Goal: Information Seeking & Learning: Find specific fact

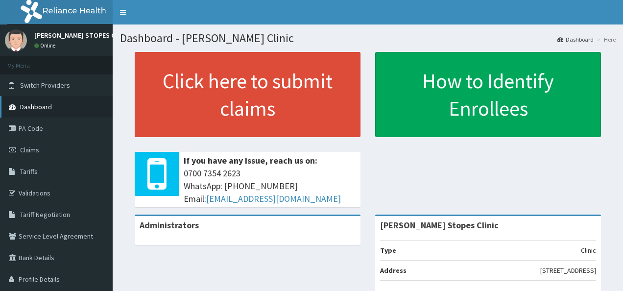
click at [33, 105] on span "Dashboard" at bounding box center [36, 106] width 32 height 9
click at [27, 130] on link "PA Code" at bounding box center [56, 129] width 113 height 22
click at [29, 148] on span "Claims" at bounding box center [29, 149] width 19 height 9
click at [33, 131] on link "PA Code" at bounding box center [56, 129] width 113 height 22
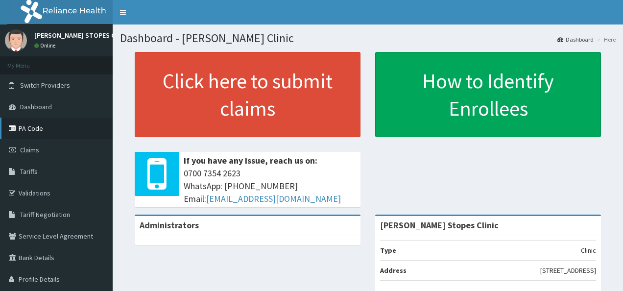
click at [33, 126] on link "PA Code" at bounding box center [56, 129] width 113 height 22
click at [35, 128] on link "PA Code" at bounding box center [56, 129] width 113 height 22
click at [31, 126] on link "PA Code" at bounding box center [56, 129] width 113 height 22
click at [37, 218] on span "Tariff Negotiation" at bounding box center [45, 214] width 50 height 9
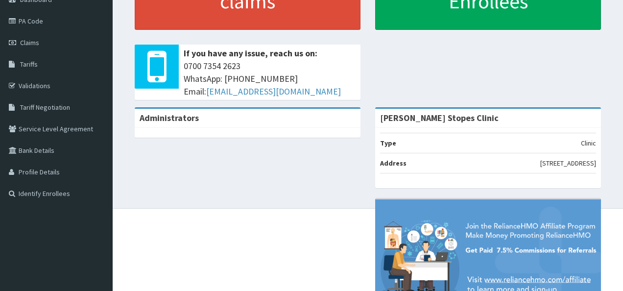
scroll to position [48, 0]
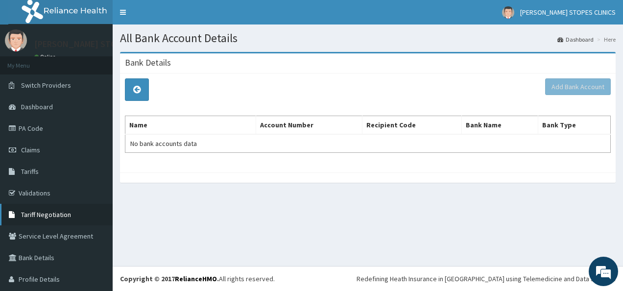
click at [44, 210] on span "Tariff Negotiation" at bounding box center [46, 214] width 50 height 9
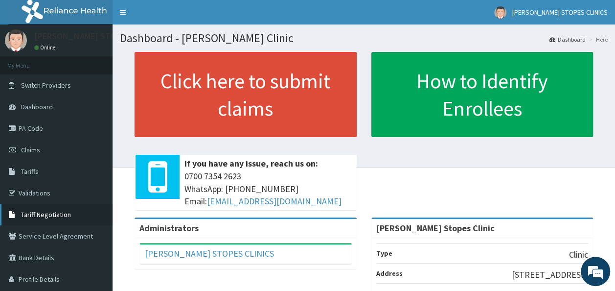
click at [54, 215] on span "Tariff Negotiation" at bounding box center [46, 214] width 50 height 9
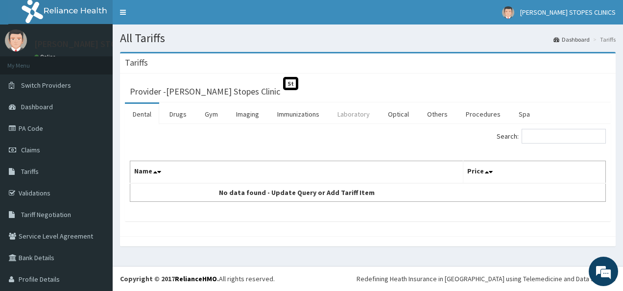
click at [362, 115] on link "Laboratory" at bounding box center [353, 114] width 48 height 21
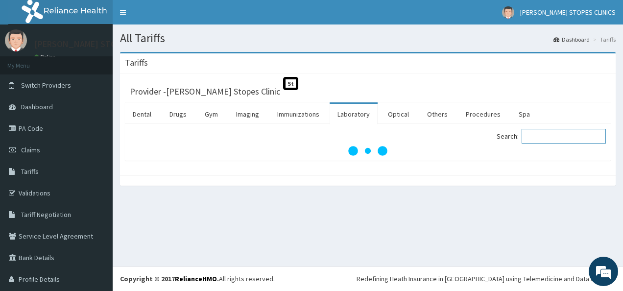
click at [557, 139] on input "Search:" at bounding box center [563, 136] width 84 height 15
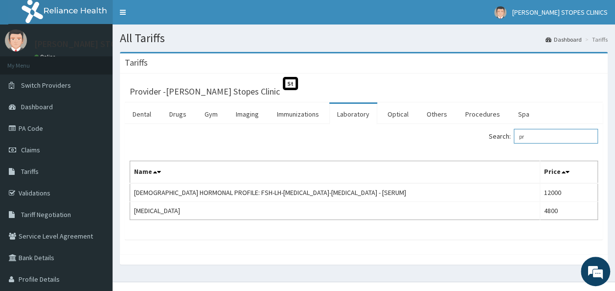
type input "p"
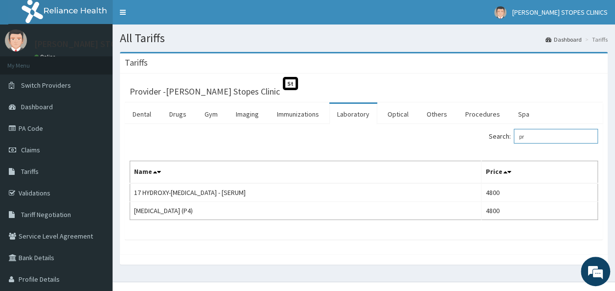
type input "p"
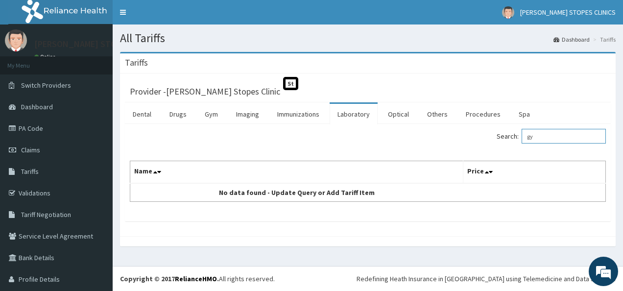
type input "g"
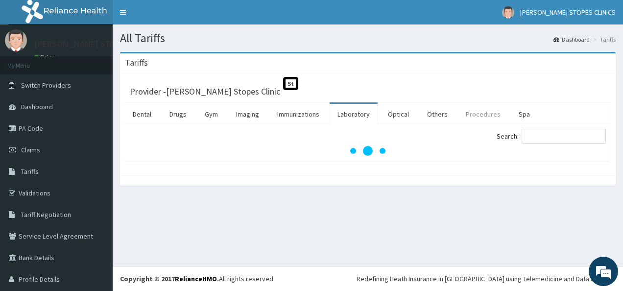
click at [481, 116] on link "Procedures" at bounding box center [483, 114] width 50 height 21
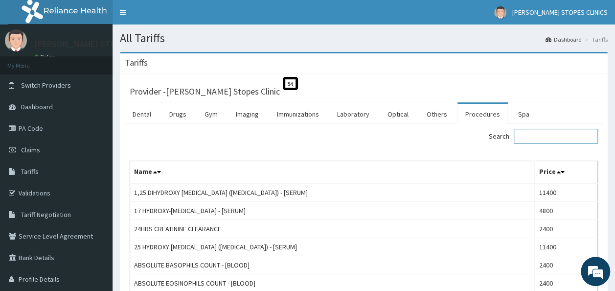
click at [544, 139] on input "Search:" at bounding box center [556, 136] width 84 height 15
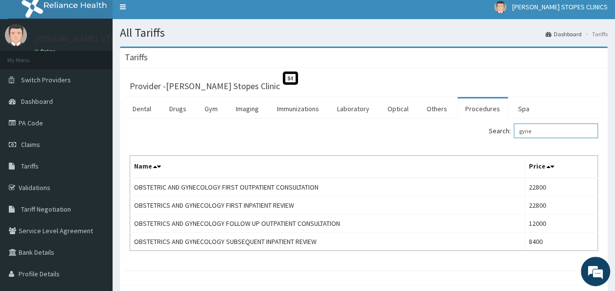
scroll to position [2, 0]
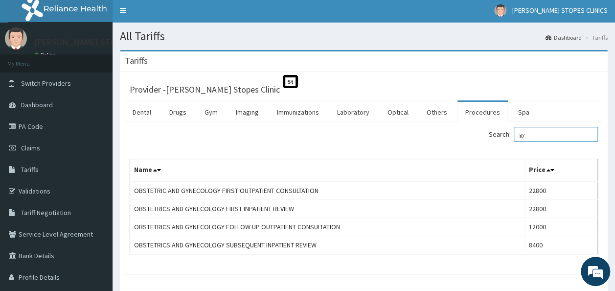
type input "g"
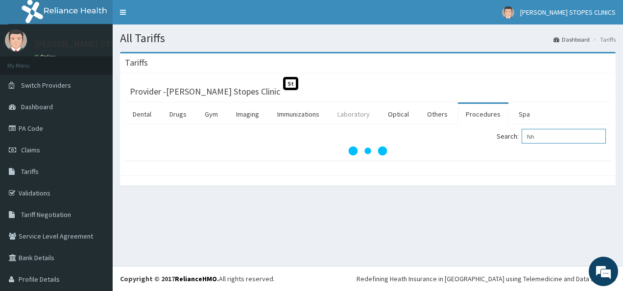
type input "fsh"
click at [360, 113] on link "Laboratory" at bounding box center [353, 114] width 48 height 21
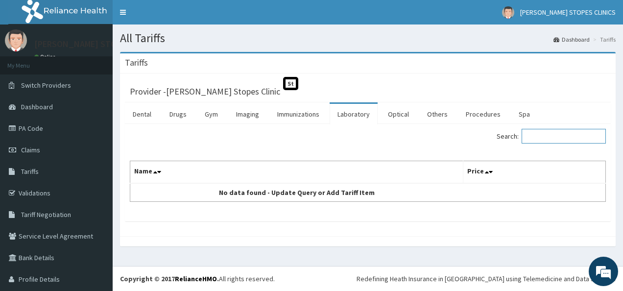
click at [536, 136] on input "Search:" at bounding box center [563, 136] width 84 height 15
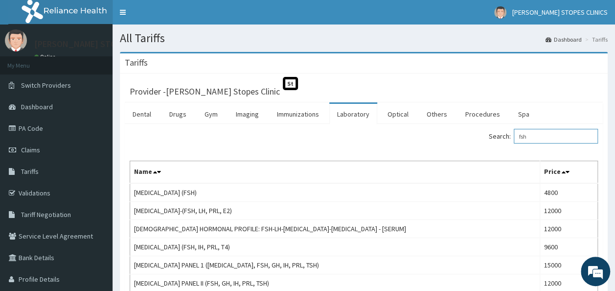
click at [547, 138] on input "fsh" at bounding box center [556, 136] width 84 height 15
type input "hormone"
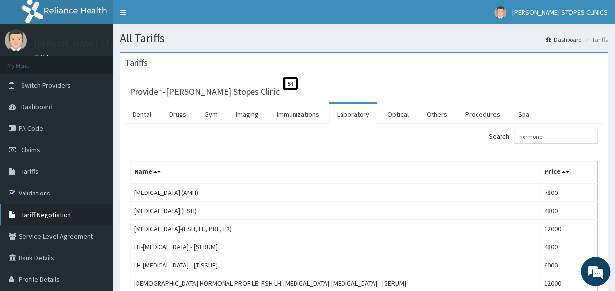
click at [54, 214] on span "Tariff Negotiation" at bounding box center [46, 214] width 50 height 9
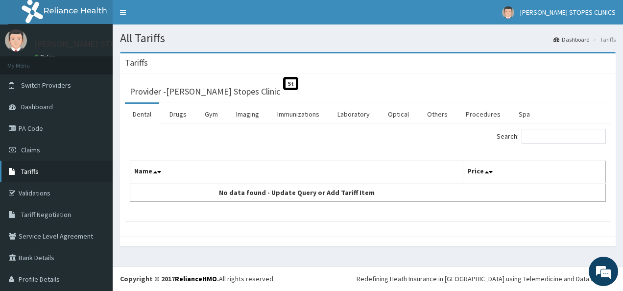
click at [33, 171] on span "Tariffs" at bounding box center [30, 171] width 18 height 9
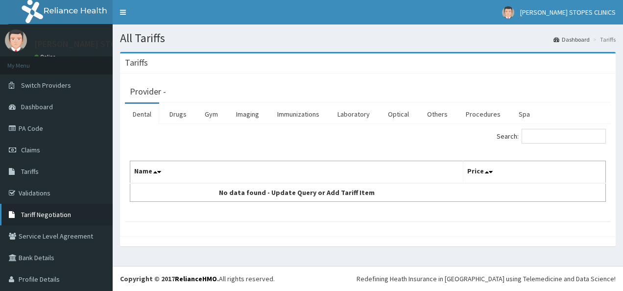
click at [42, 208] on link "Tariff Negotiation" at bounding box center [56, 215] width 113 height 22
